Goal: Feedback & Contribution: Contribute content

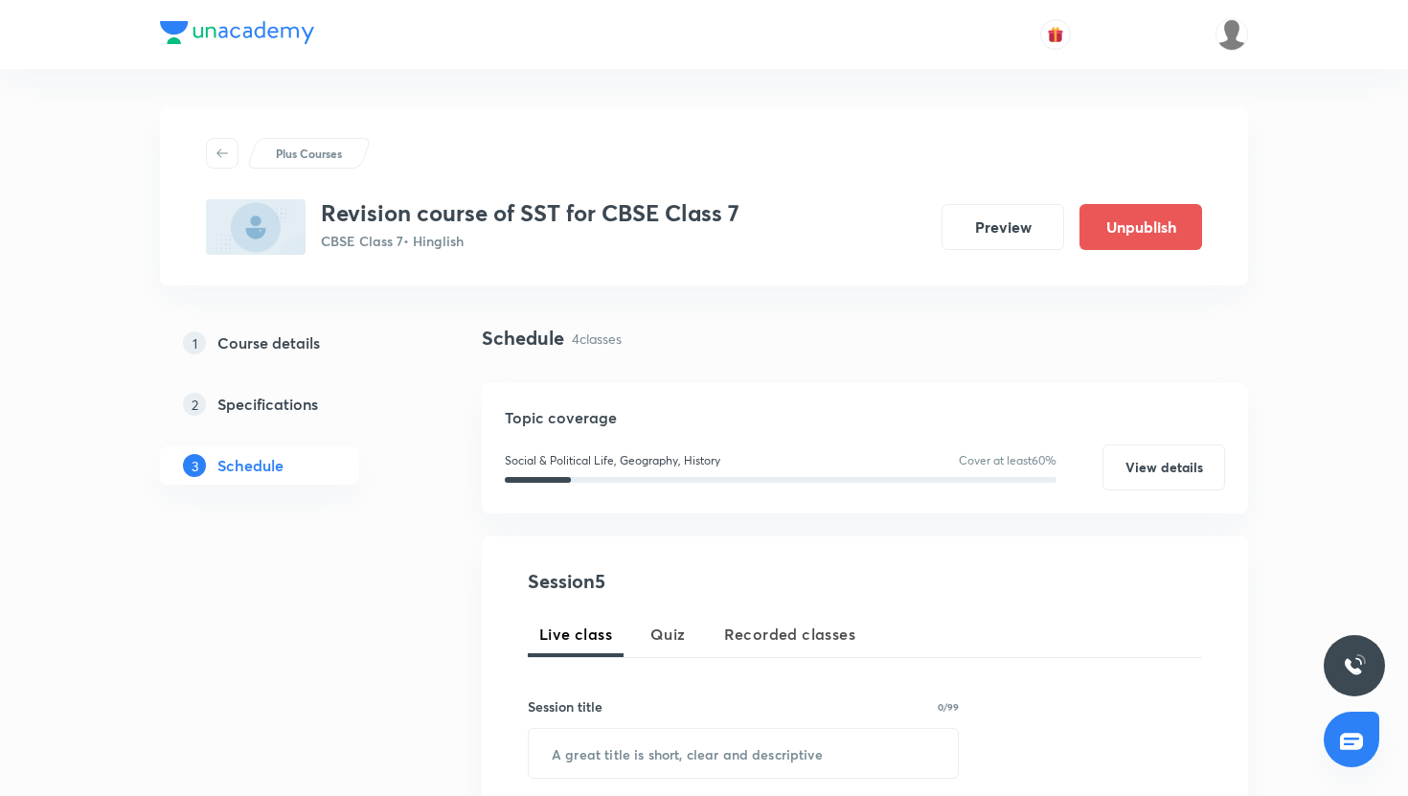
click at [291, 41] on img at bounding box center [237, 32] width 154 height 23
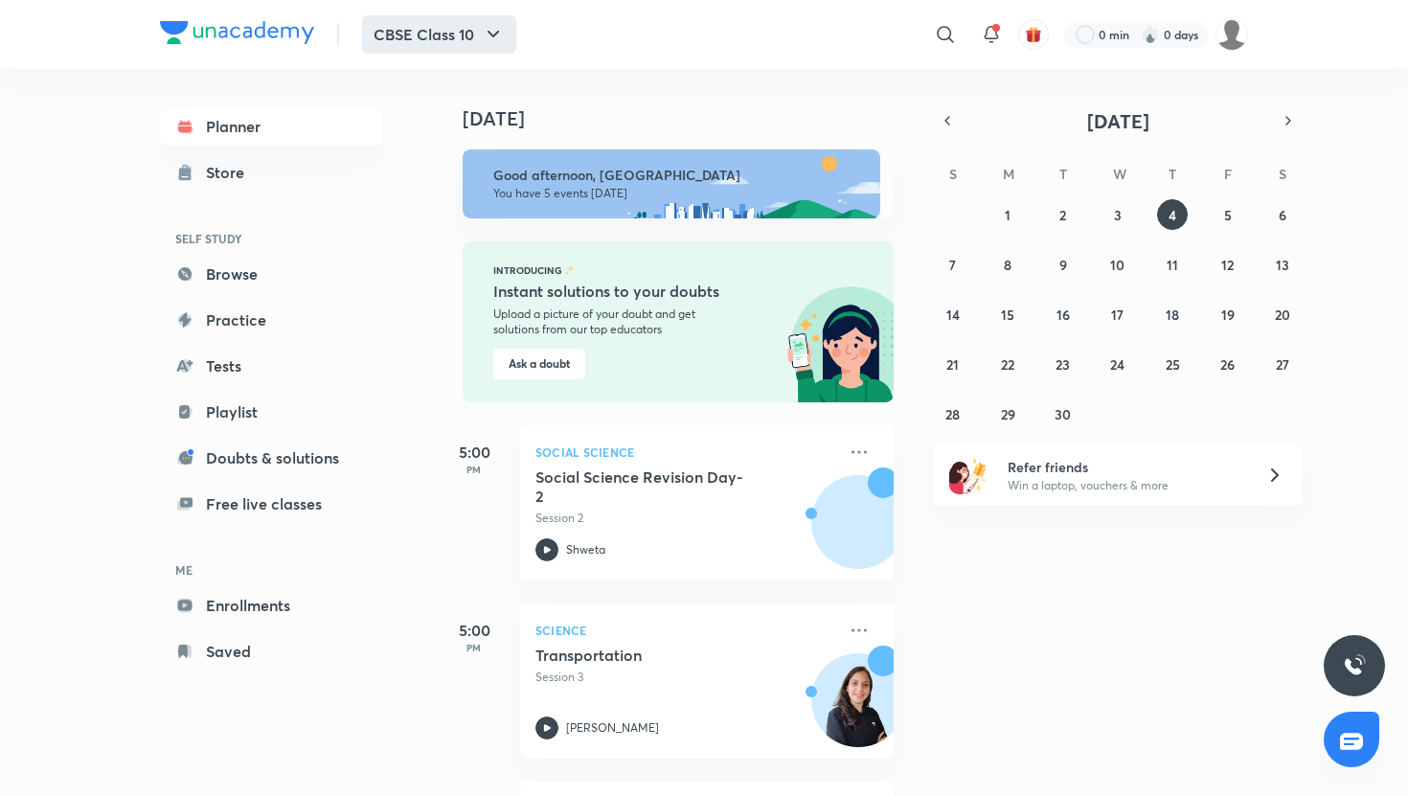
click at [411, 51] on button "CBSE Class 10" at bounding box center [439, 34] width 154 height 38
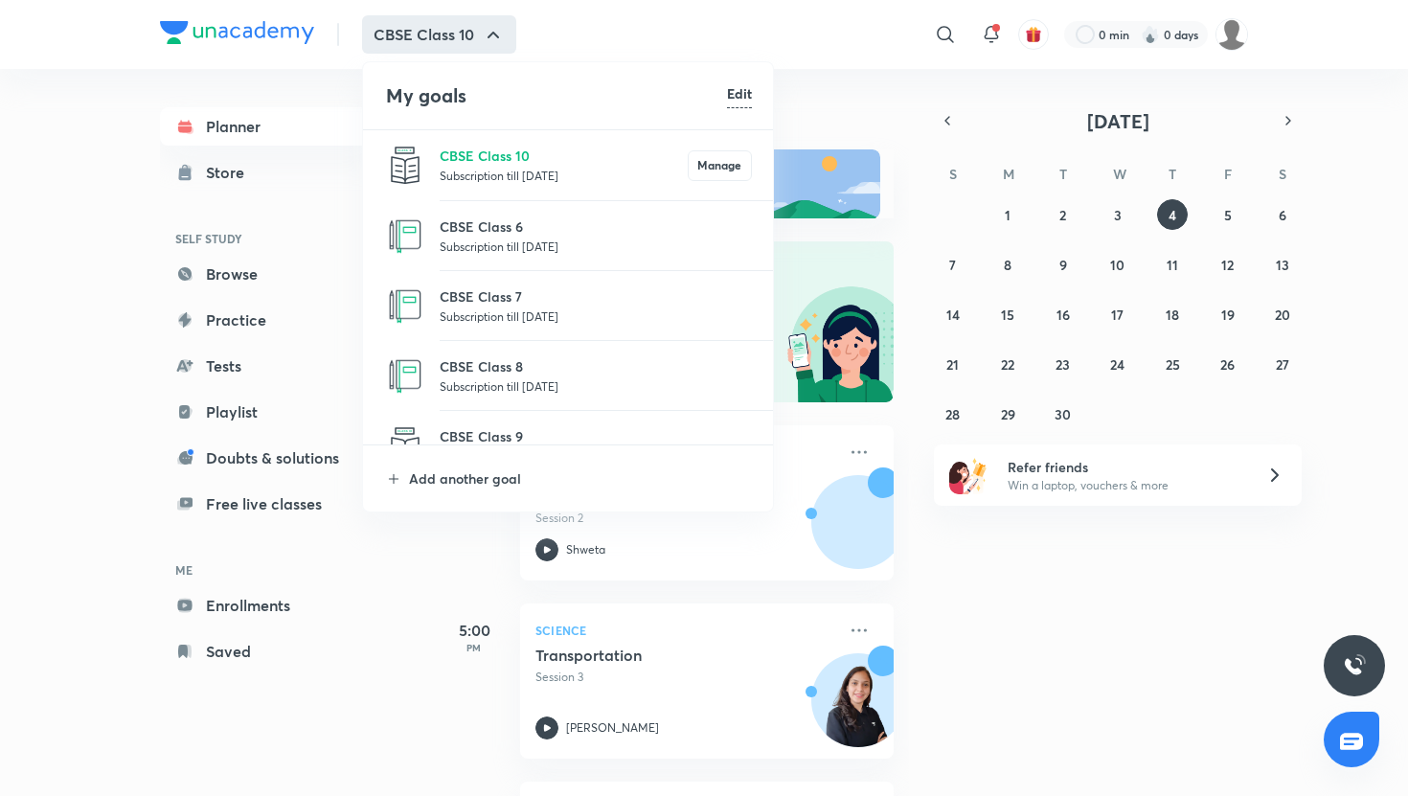
click at [641, 68] on li "My goals Edit" at bounding box center [569, 95] width 412 height 67
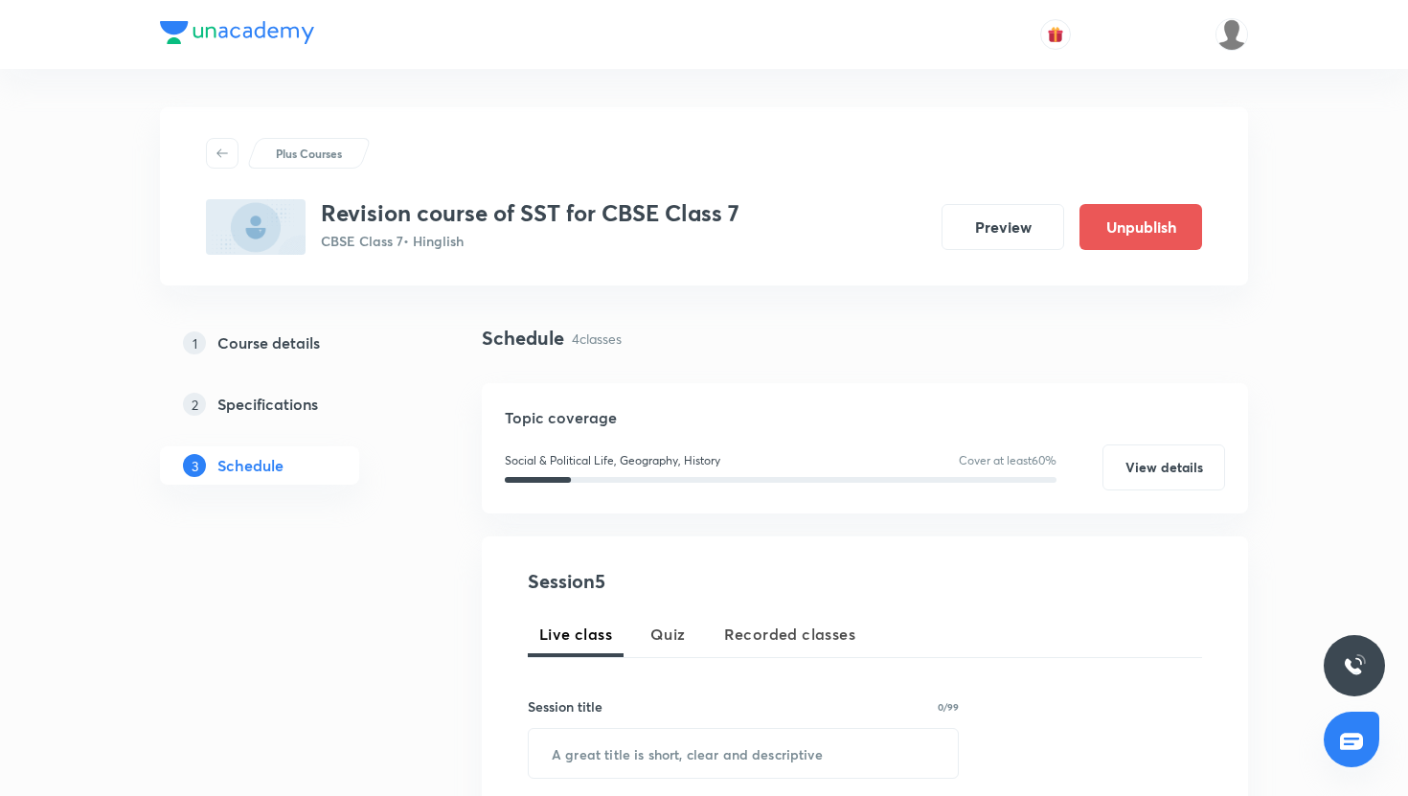
click at [258, 36] on img at bounding box center [237, 32] width 154 height 23
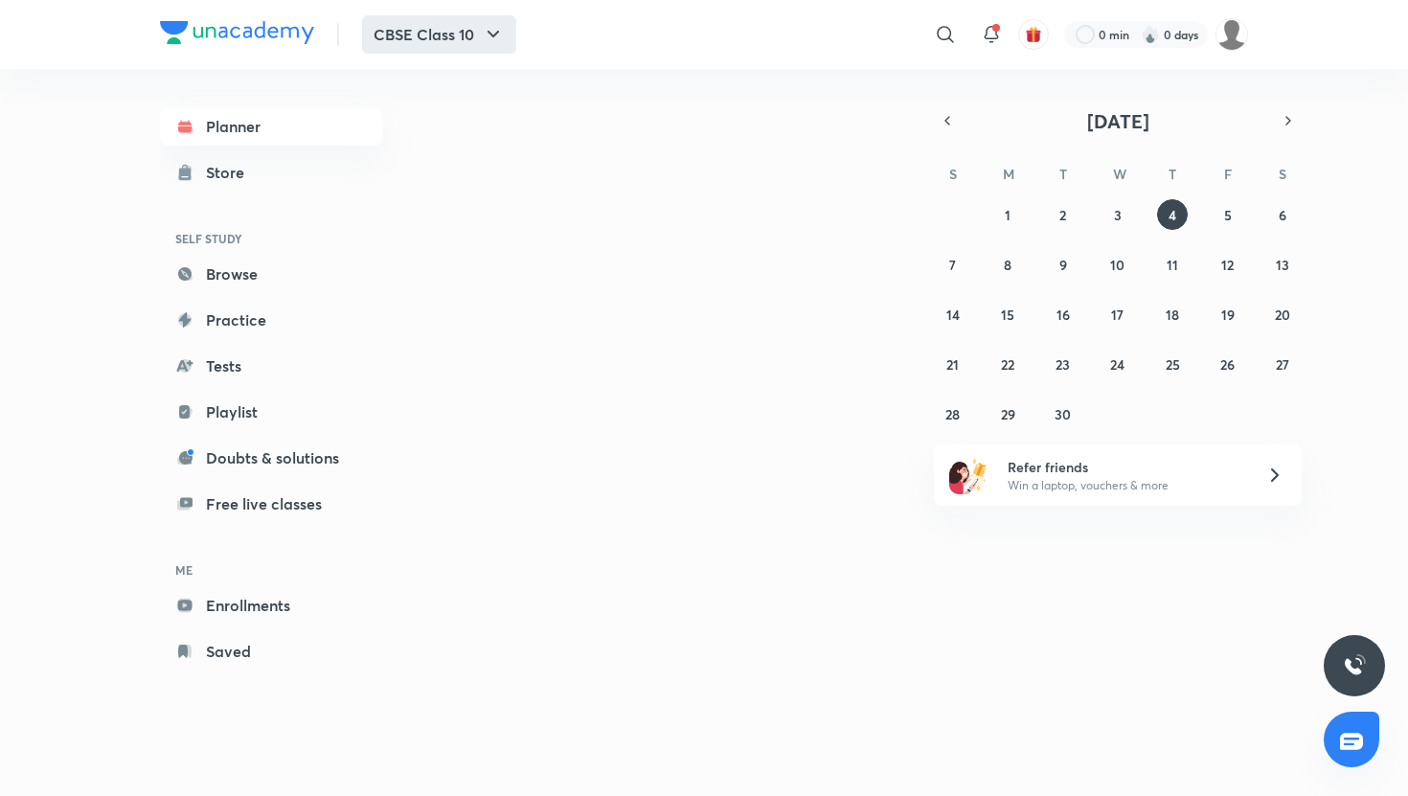
click at [496, 44] on icon "button" at bounding box center [493, 34] width 23 height 23
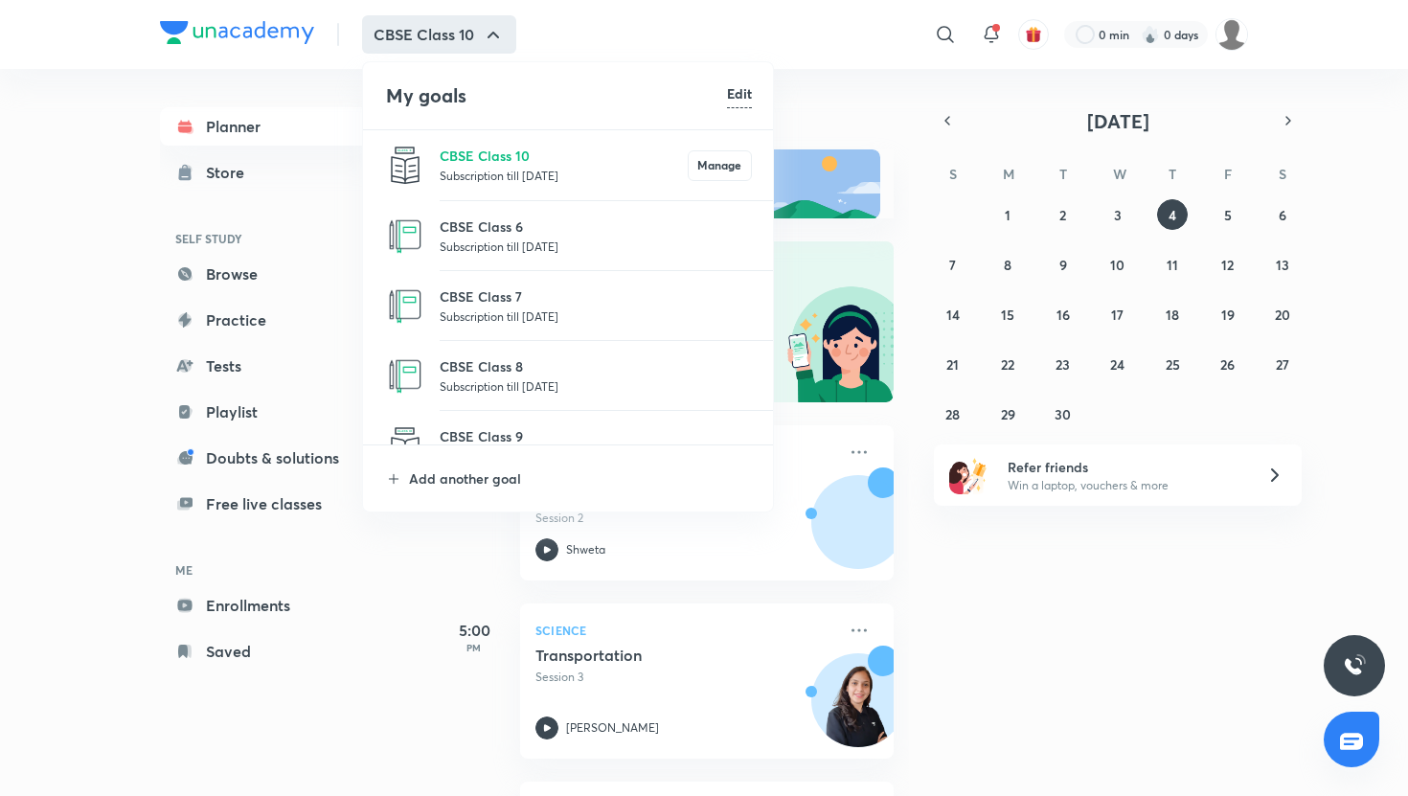
scroll to position [63, 0]
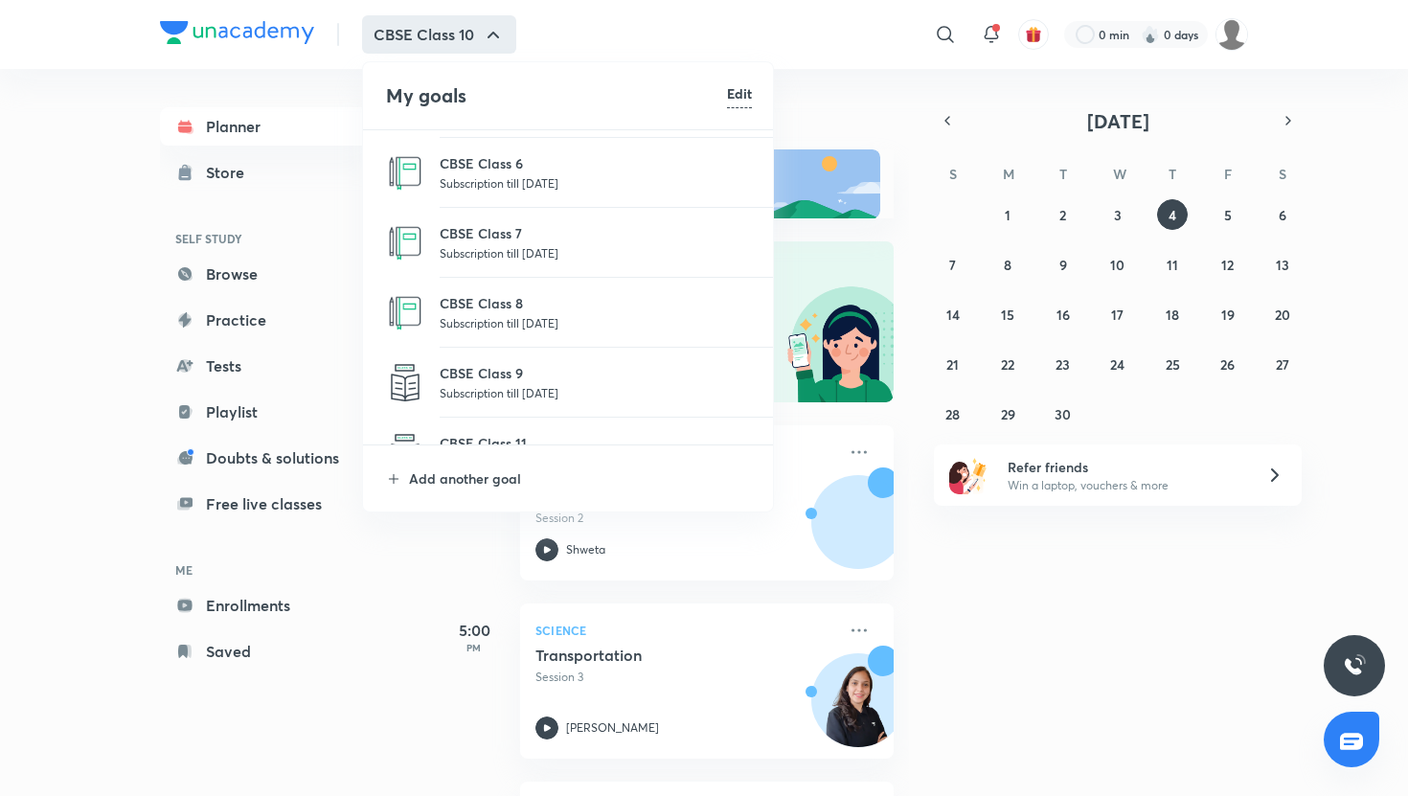
click at [539, 186] on p "Subscription till 25 May 2026" at bounding box center [596, 182] width 312 height 19
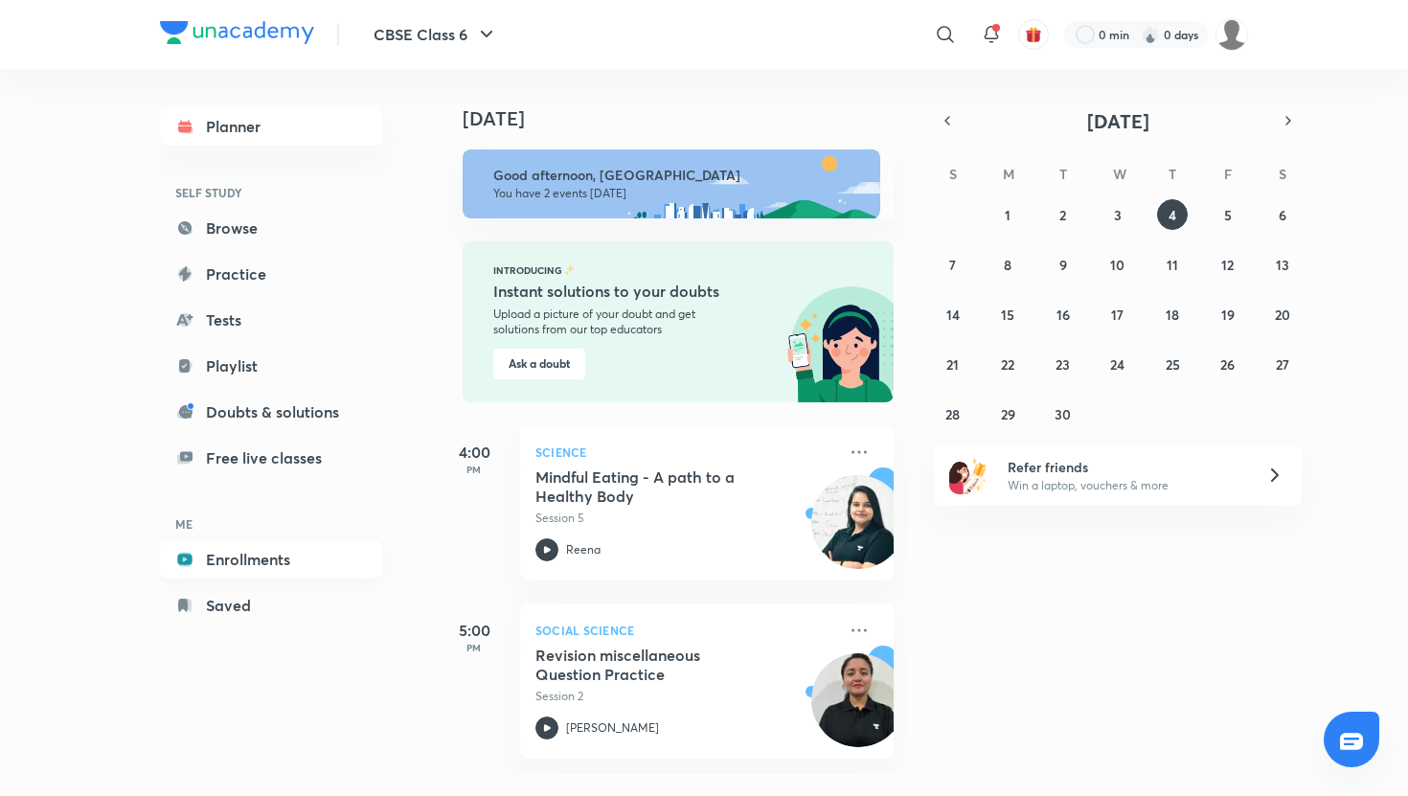
click at [245, 567] on link "Enrollments" at bounding box center [271, 559] width 222 height 38
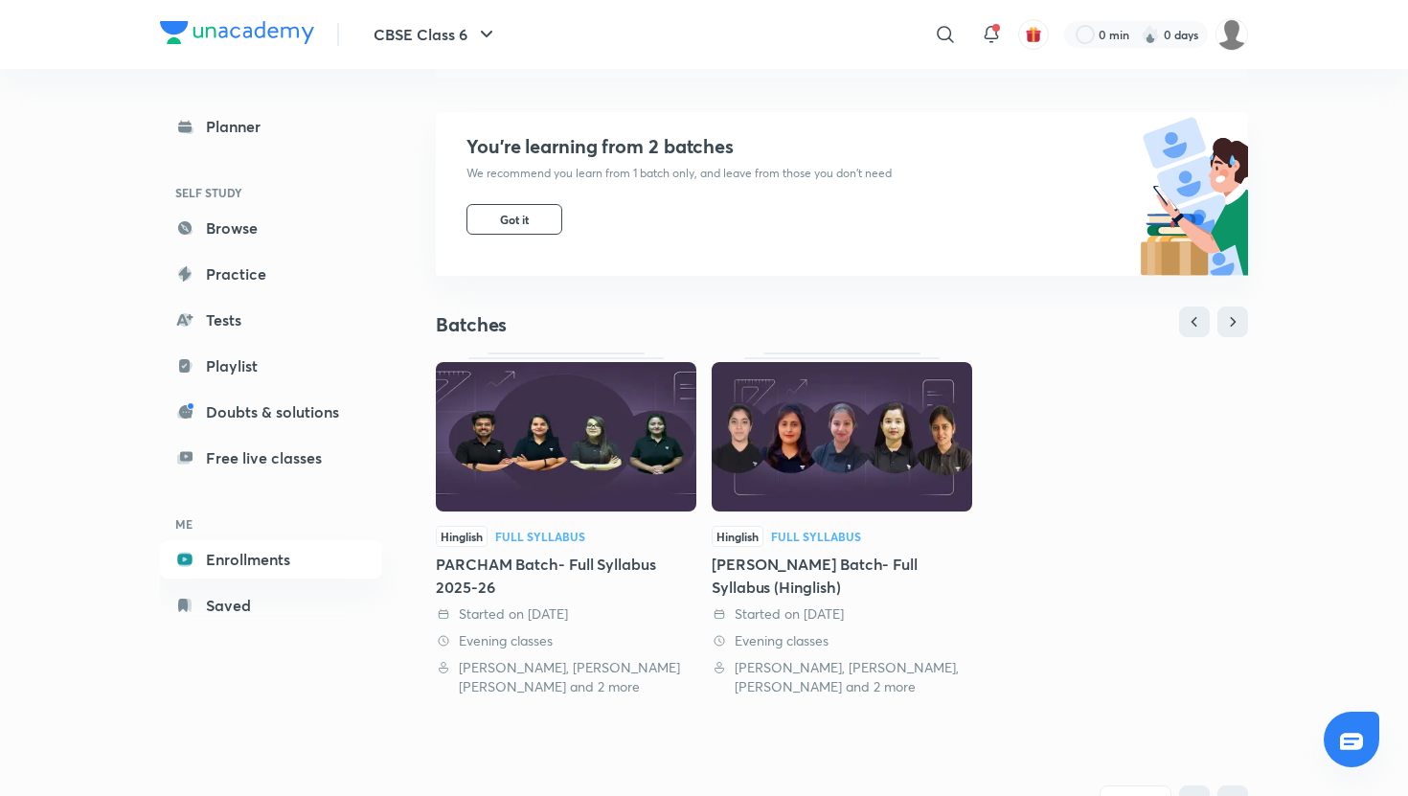
scroll to position [172, 0]
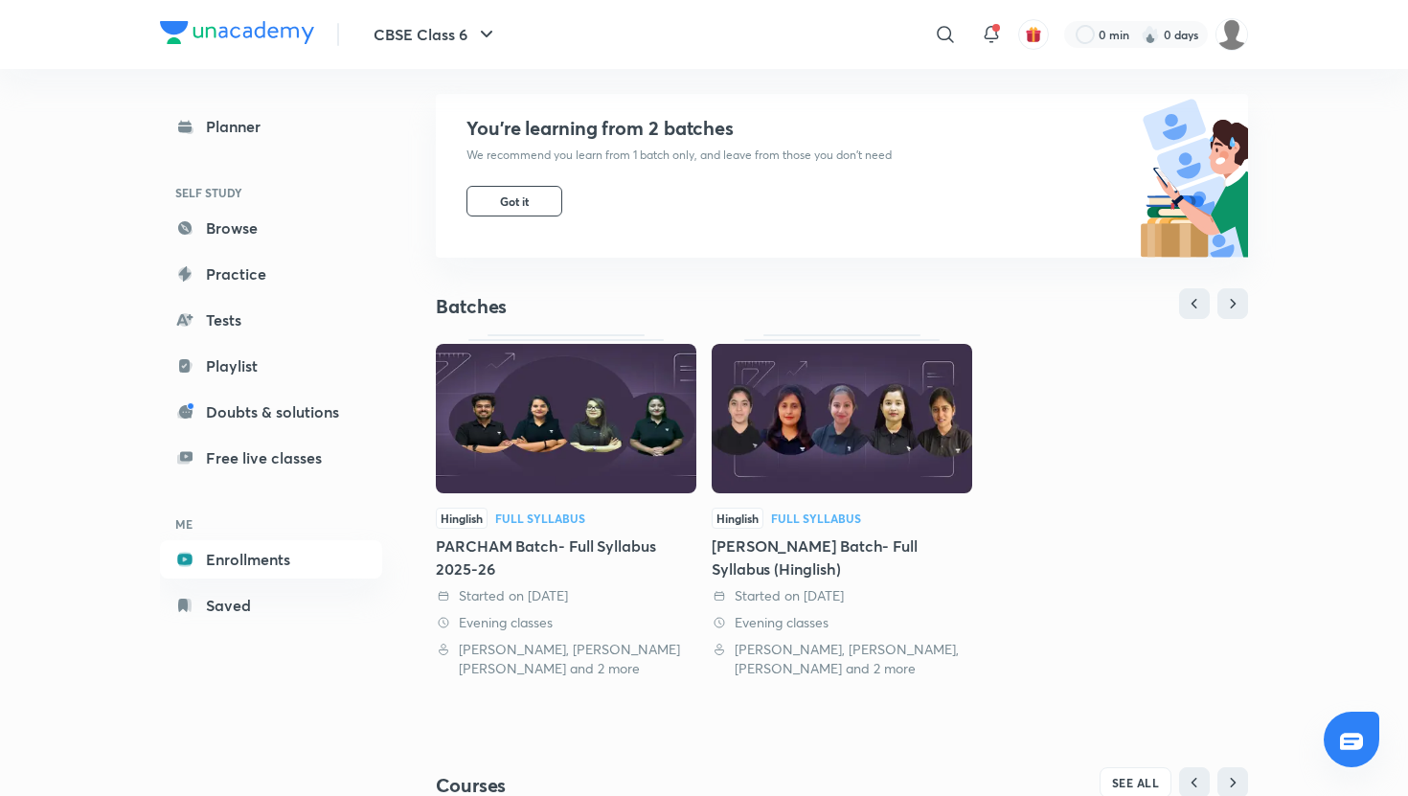
click at [583, 475] on img at bounding box center [566, 418] width 261 height 149
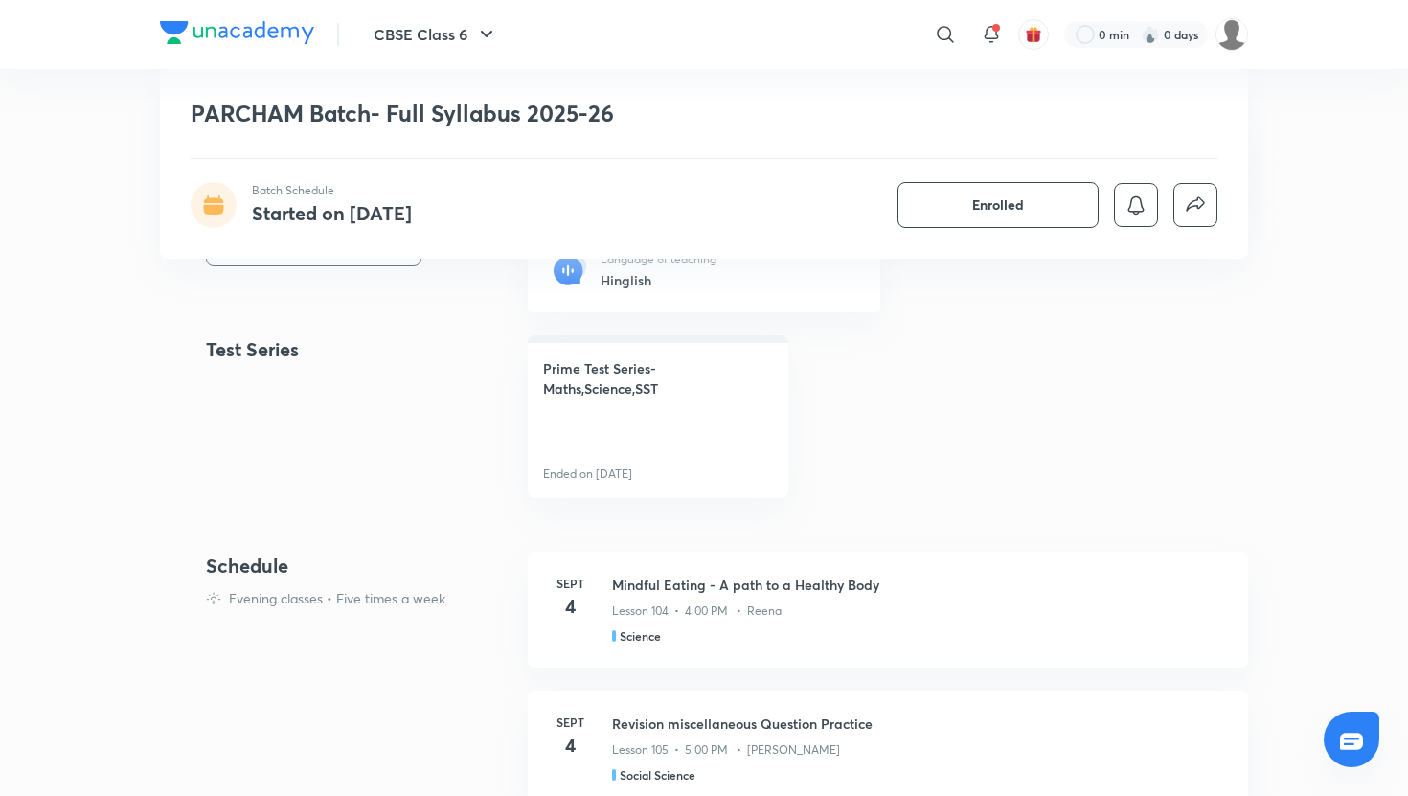
scroll to position [806, 0]
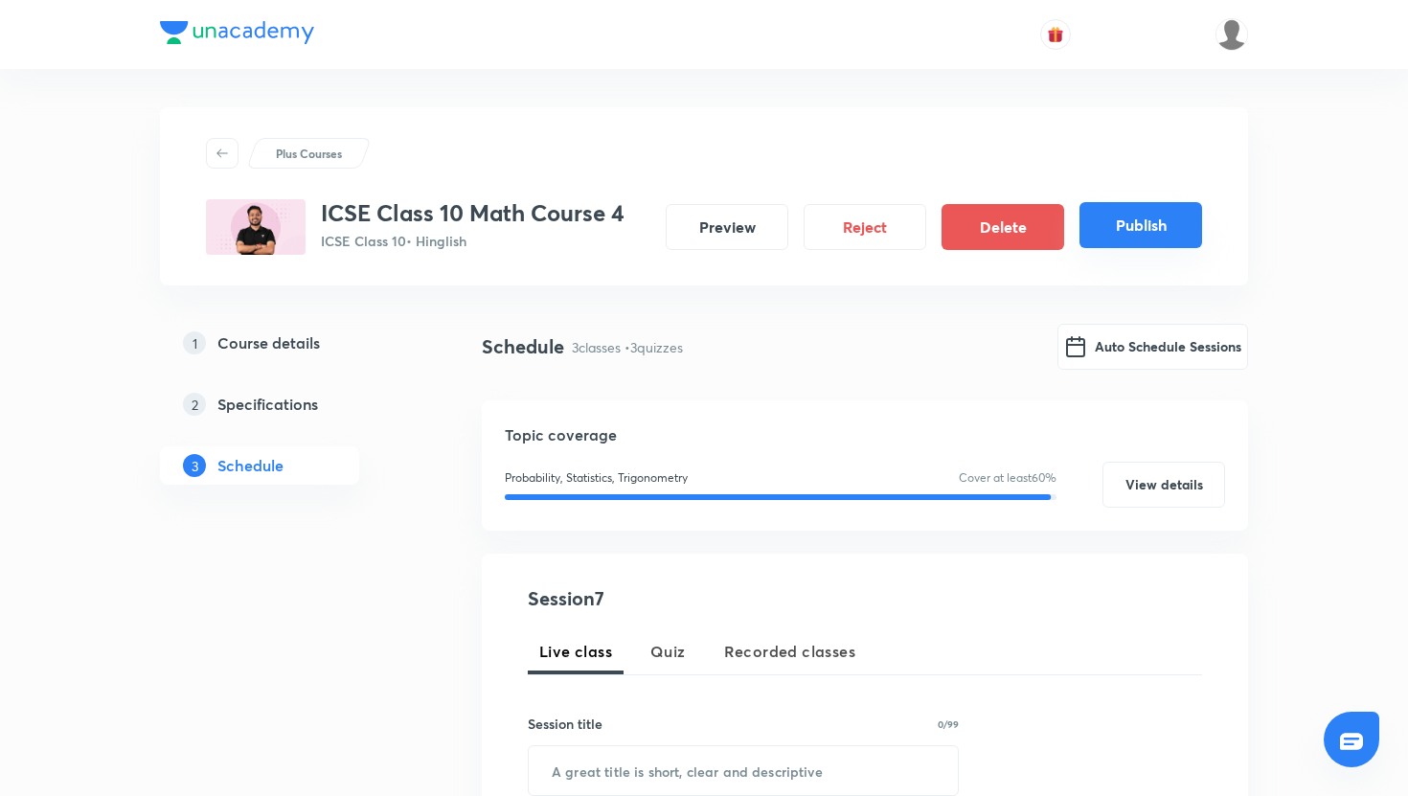
click at [1123, 229] on button "Publish" at bounding box center [1141, 225] width 123 height 46
click at [1124, 222] on button "Publish" at bounding box center [1141, 225] width 123 height 46
click at [1137, 231] on button "Publish" at bounding box center [1141, 225] width 123 height 46
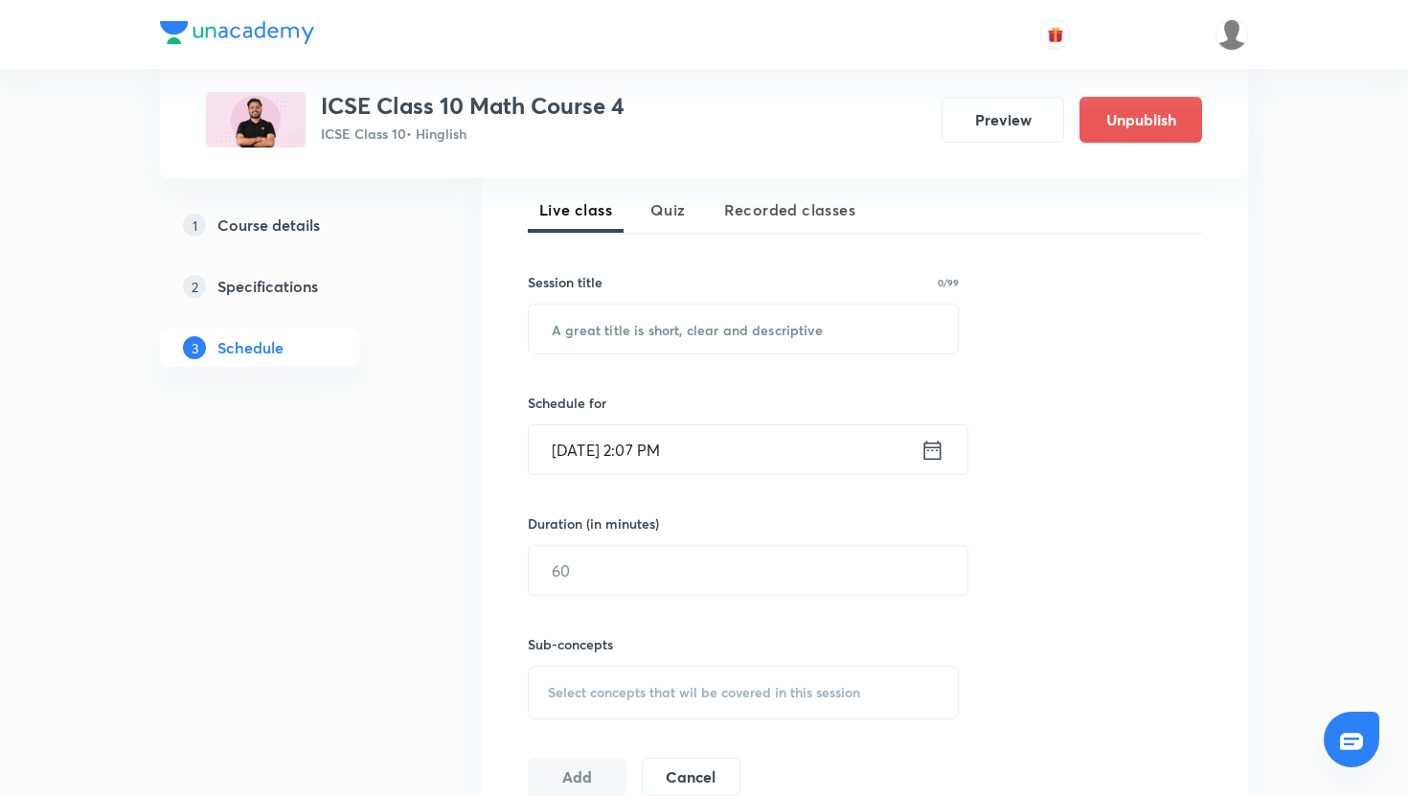
scroll to position [422, 0]
click at [1154, 119] on button "Unpublish" at bounding box center [1141, 118] width 123 height 46
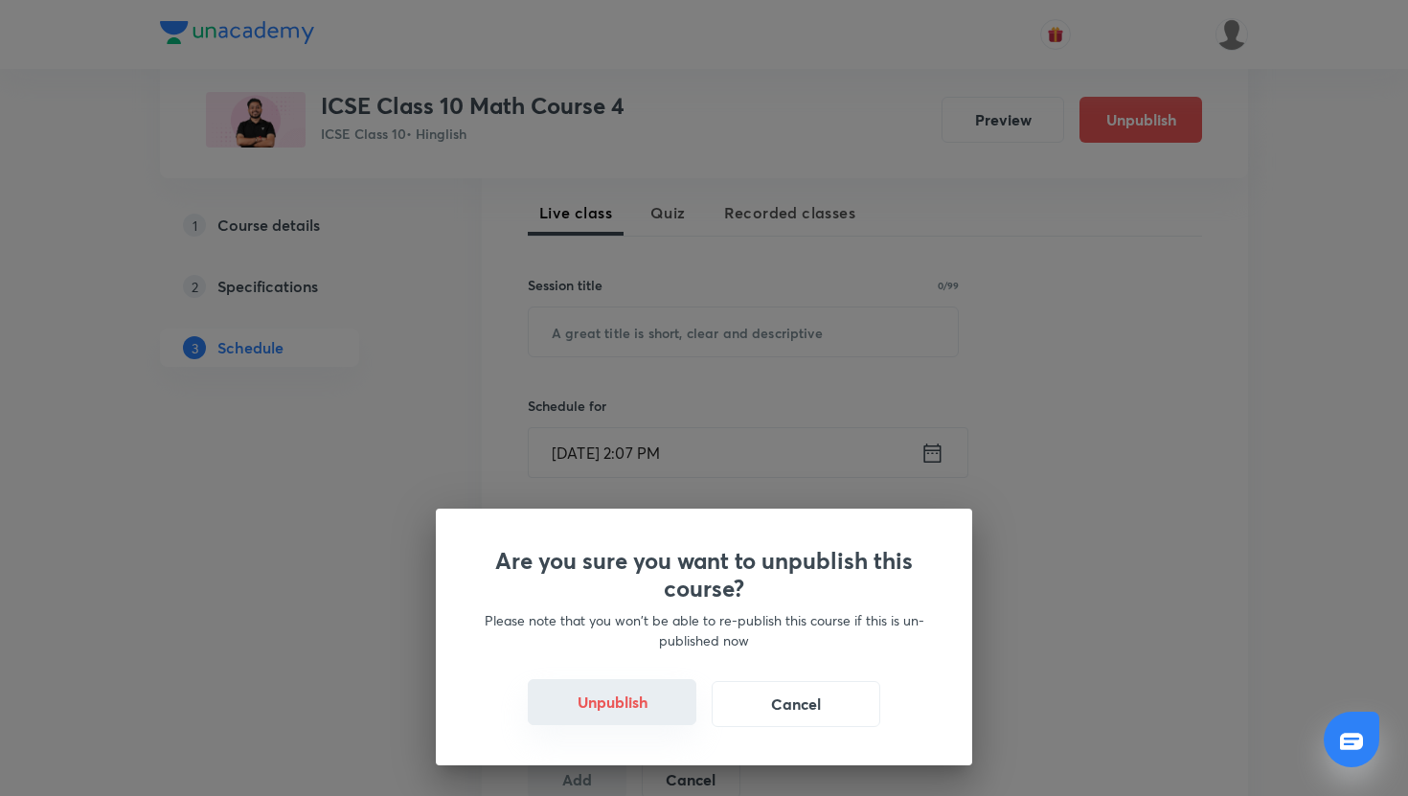
click at [637, 690] on button "Unpublish" at bounding box center [612, 702] width 169 height 46
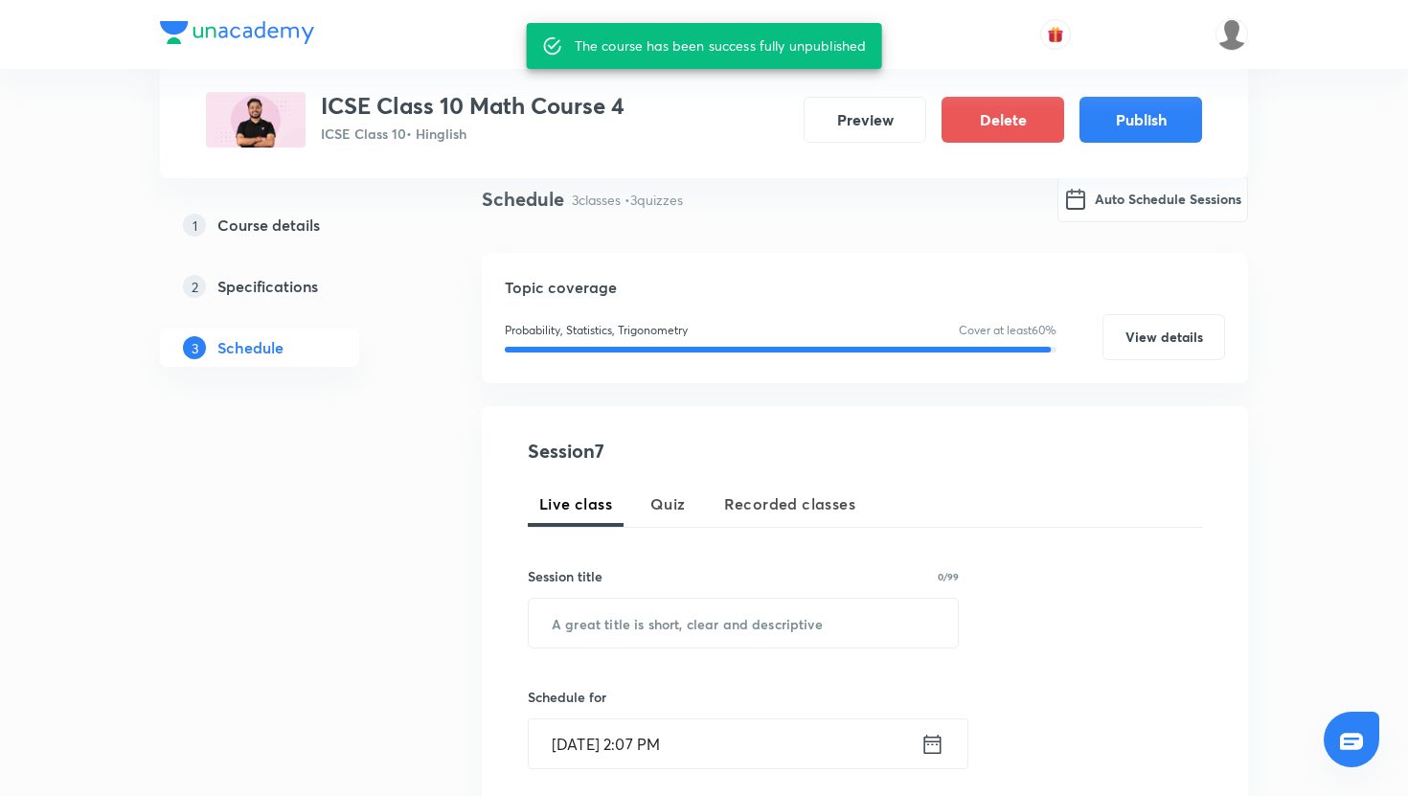
scroll to position [0, 0]
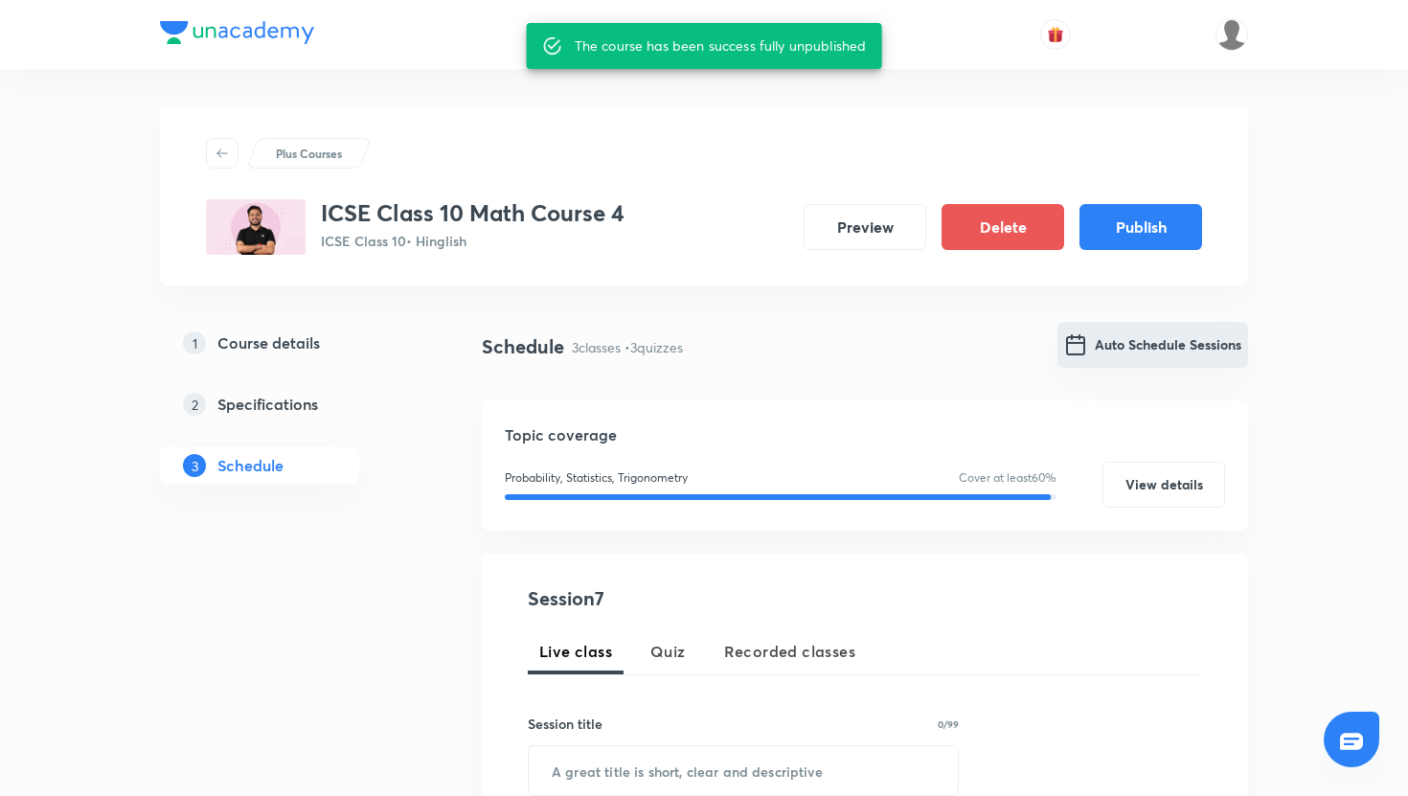
click at [1181, 354] on button "Auto Schedule Sessions" at bounding box center [1153, 345] width 191 height 46
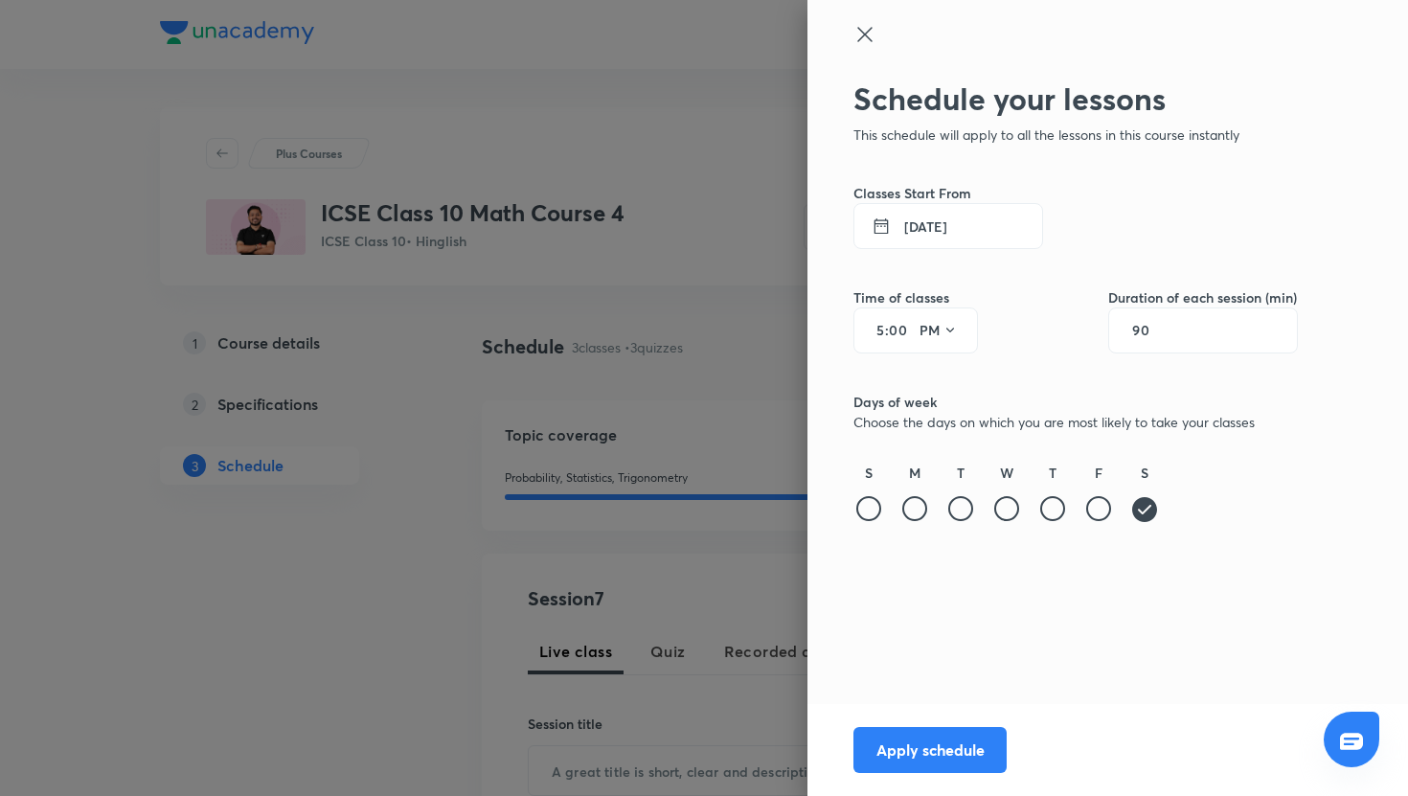
click at [1186, 335] on div "90" at bounding box center [1204, 331] width 190 height 46
click at [1164, 332] on input "90" at bounding box center [1150, 330] width 36 height 15
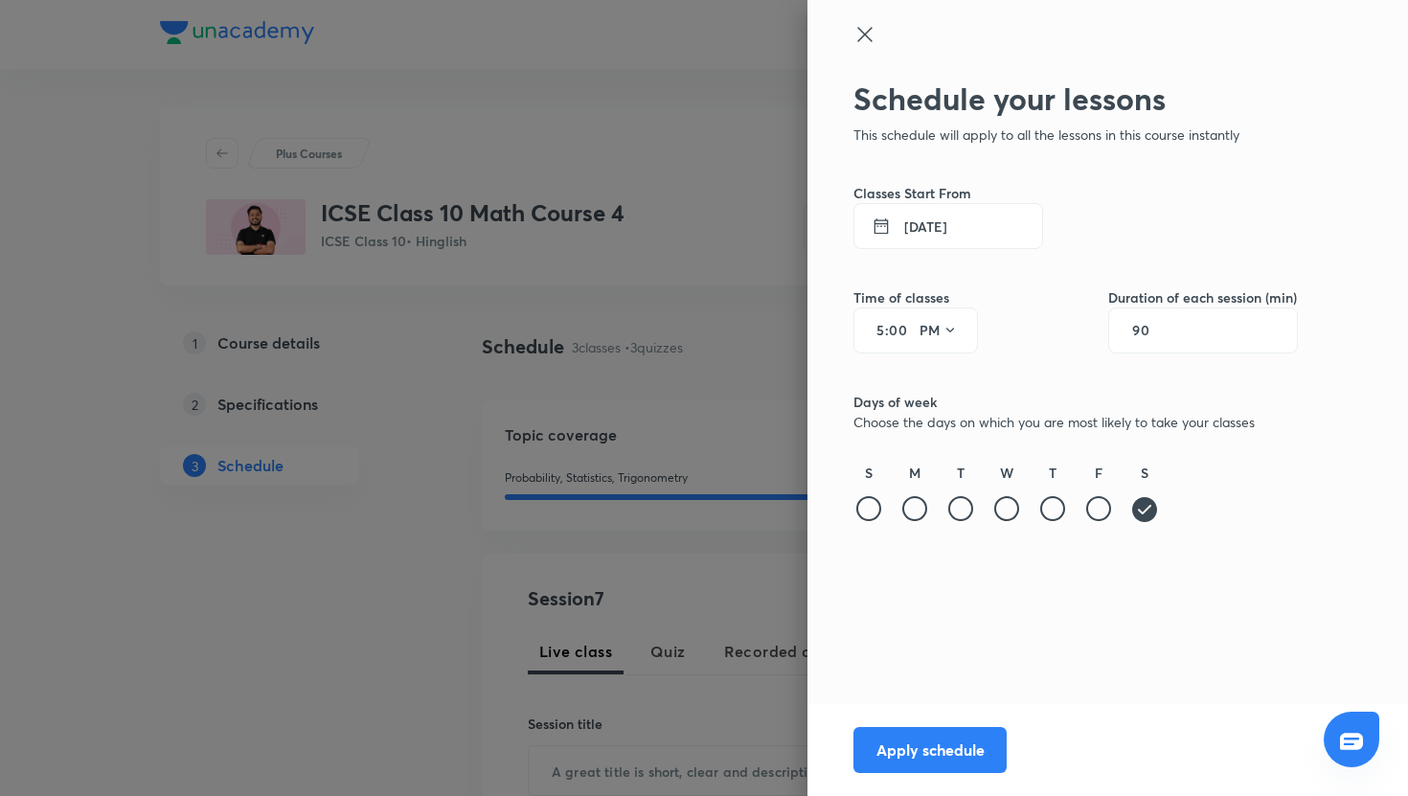
scroll to position [1, 0]
click at [1164, 332] on input "90" at bounding box center [1150, 330] width 36 height 15
type input "60"
click at [914, 745] on button "Apply schedule" at bounding box center [930, 748] width 153 height 46
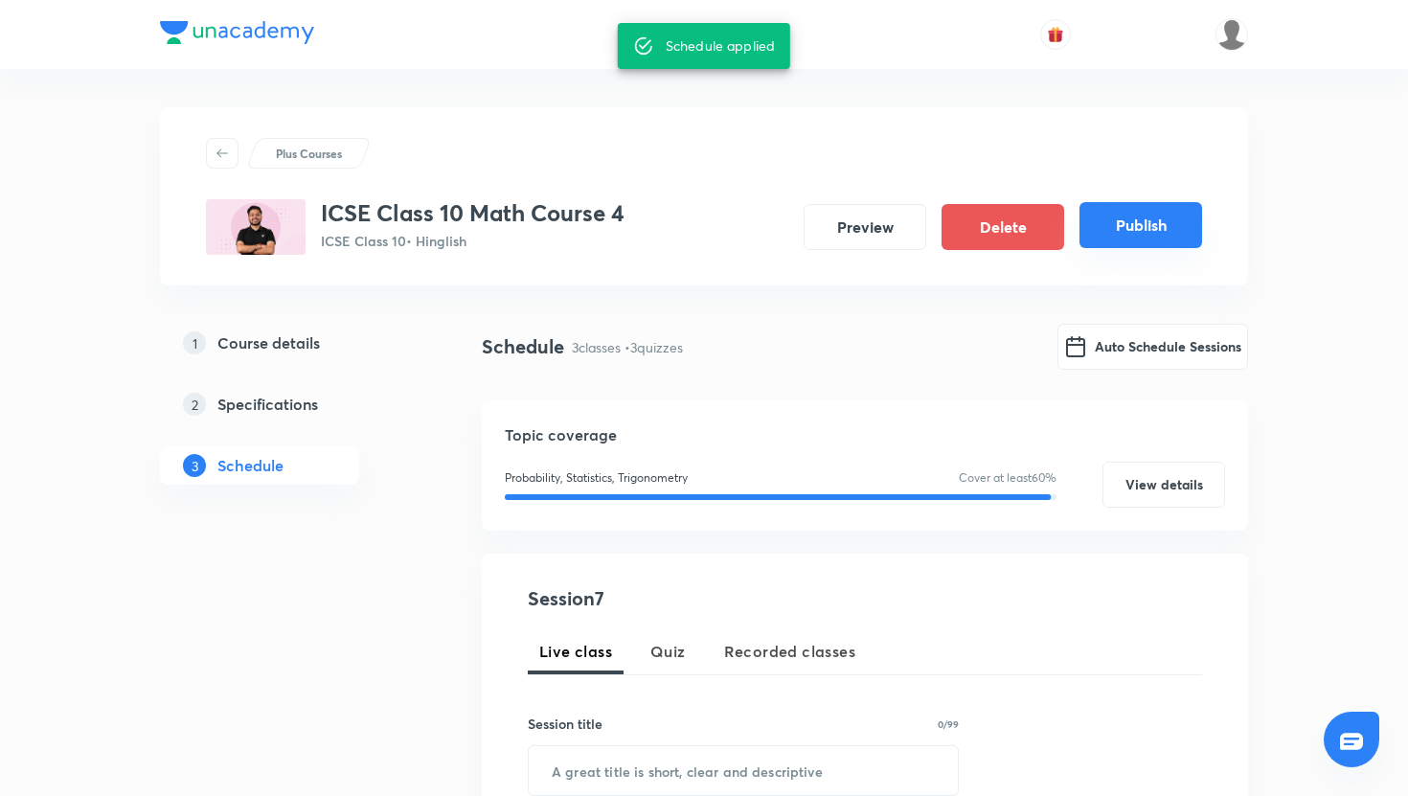
click at [1165, 238] on button "Publish" at bounding box center [1141, 225] width 123 height 46
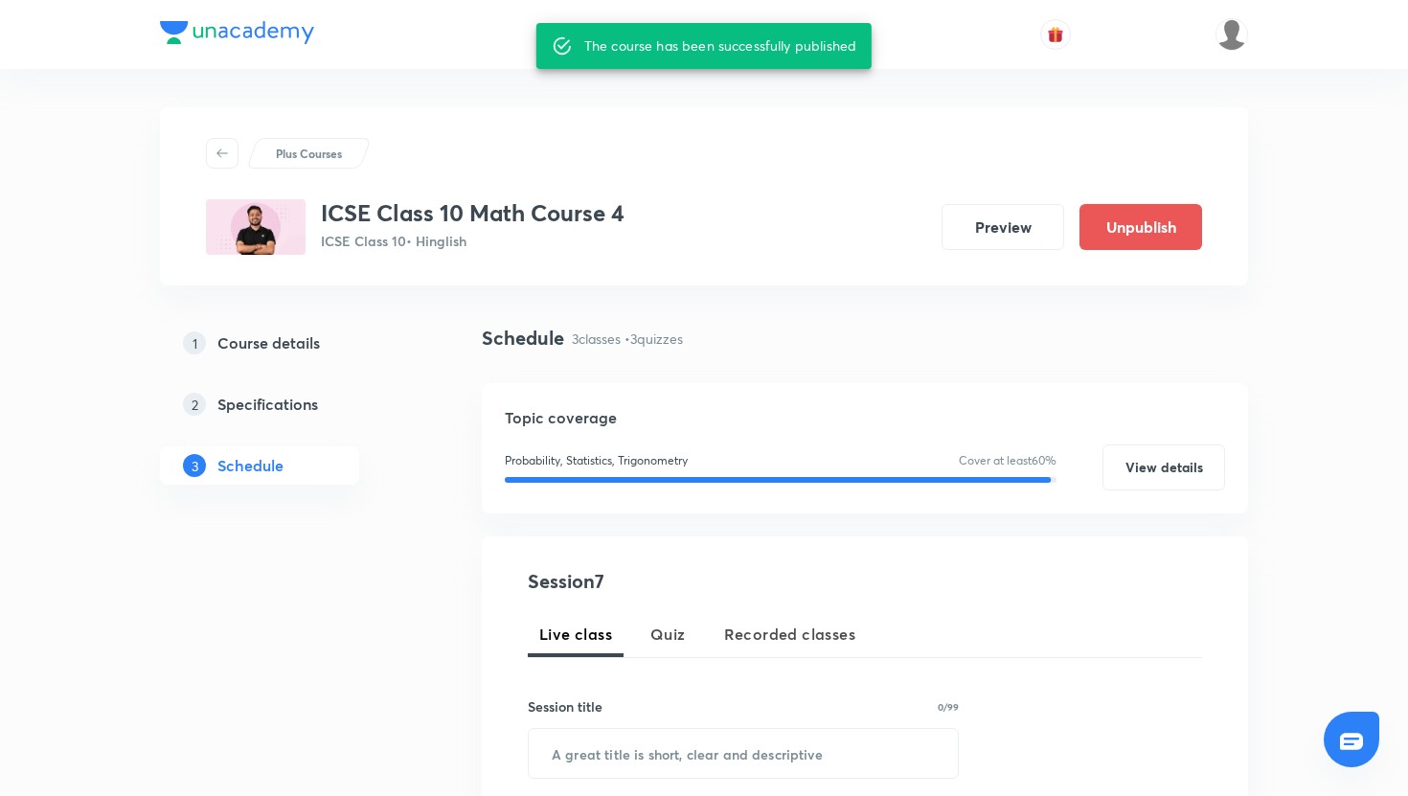
click at [499, 140] on div "Plus Courses" at bounding box center [704, 153] width 996 height 31
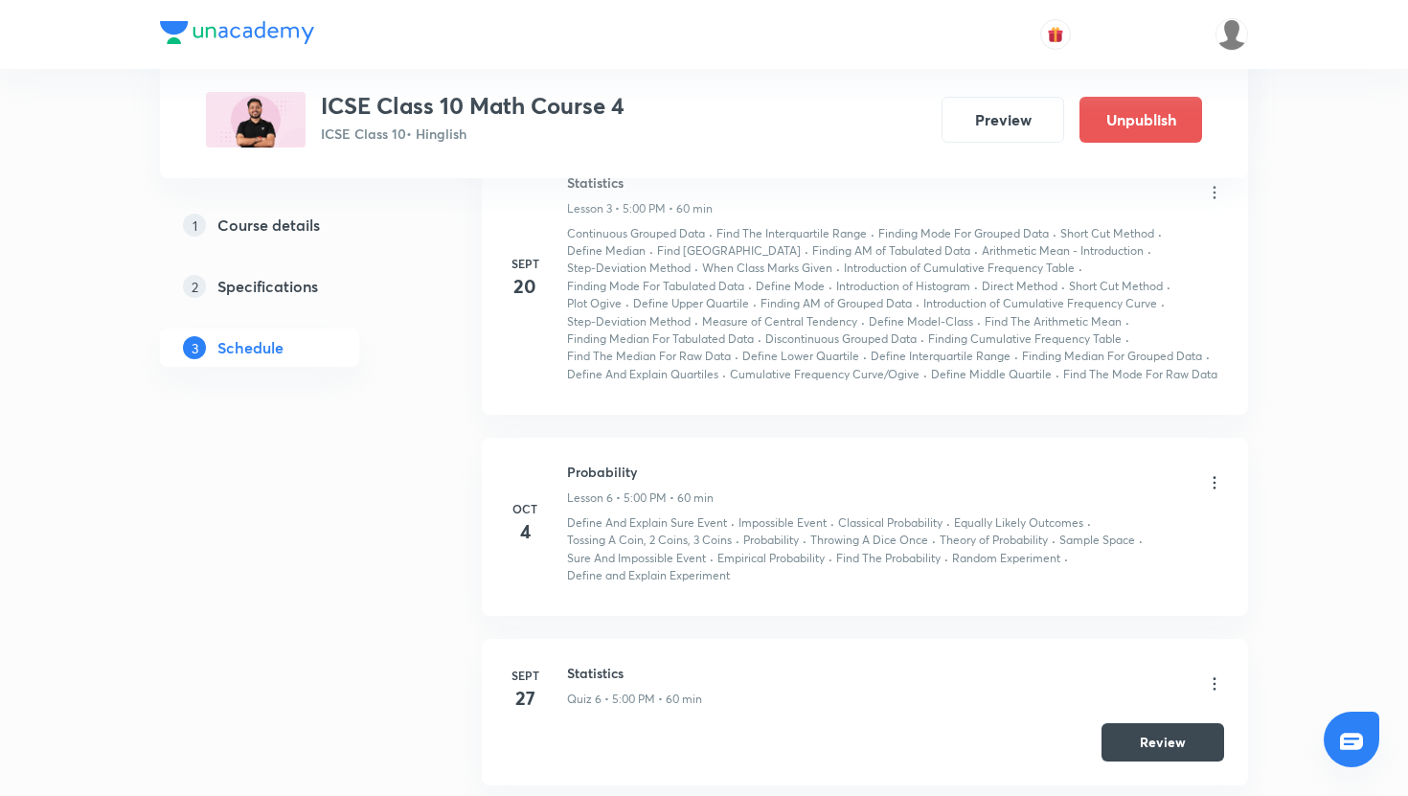
scroll to position [1511, 0]
